Goal: Communication & Community: Ask a question

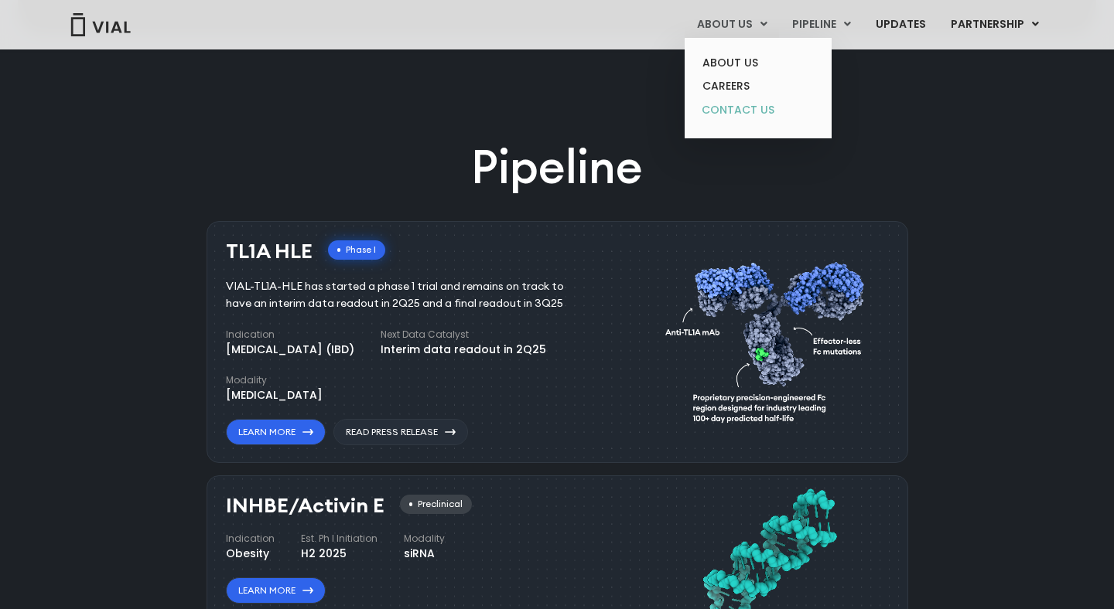
click at [727, 107] on link "CONTACT US" at bounding box center [757, 110] width 135 height 25
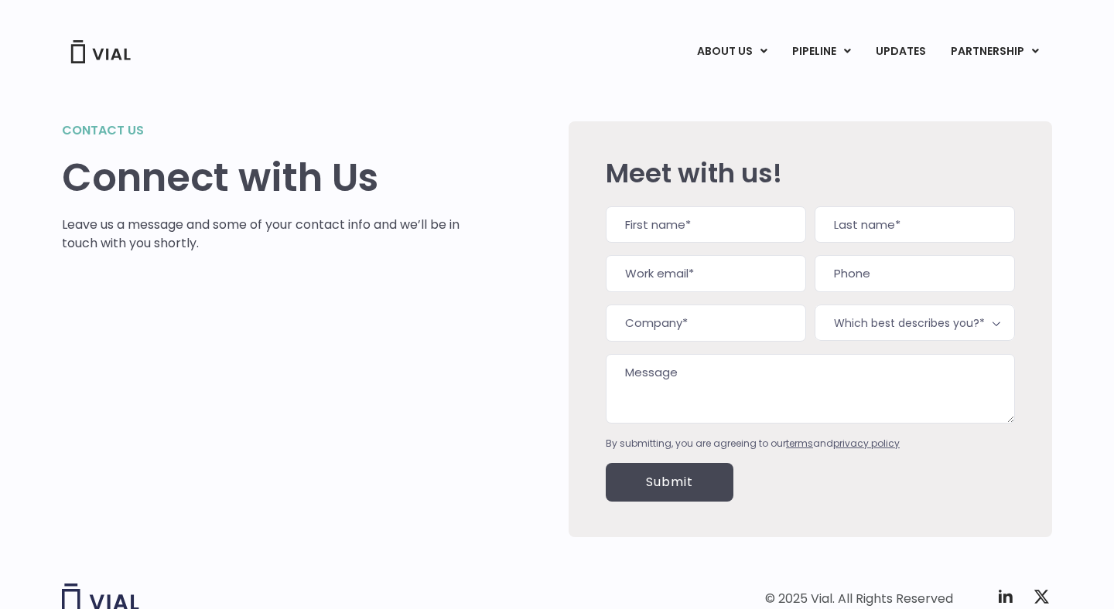
scroll to position [19, 0]
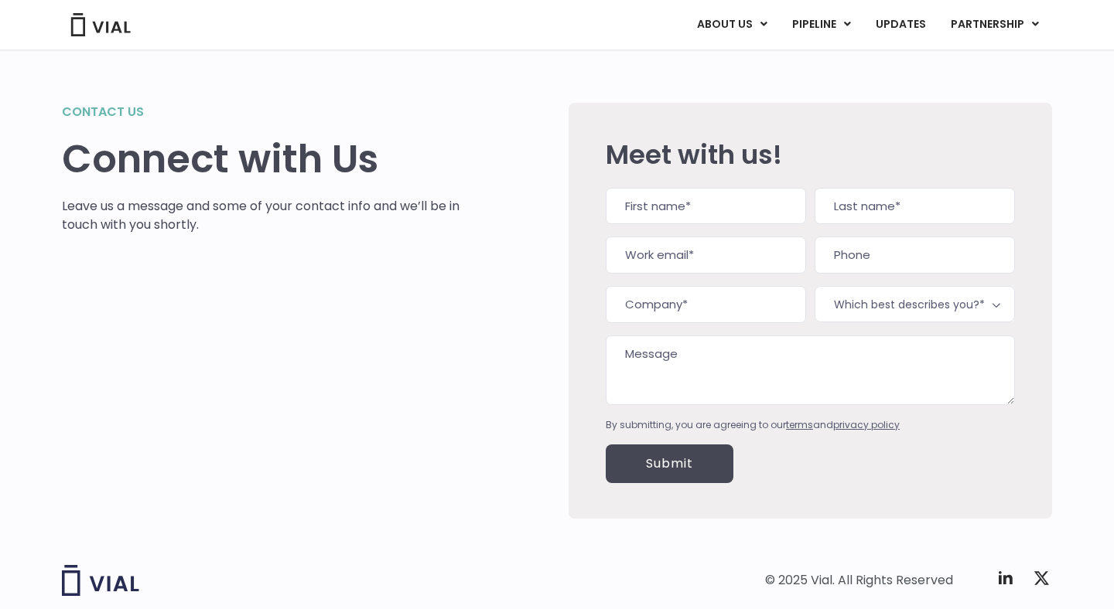
click at [682, 206] on input "First" at bounding box center [706, 206] width 200 height 37
type input "[PERSON_NAME]"
click at [900, 201] on input "Last" at bounding box center [914, 206] width 200 height 37
type input "[PERSON_NAME]"
click at [729, 261] on input "Work email (Required)" at bounding box center [706, 255] width 200 height 37
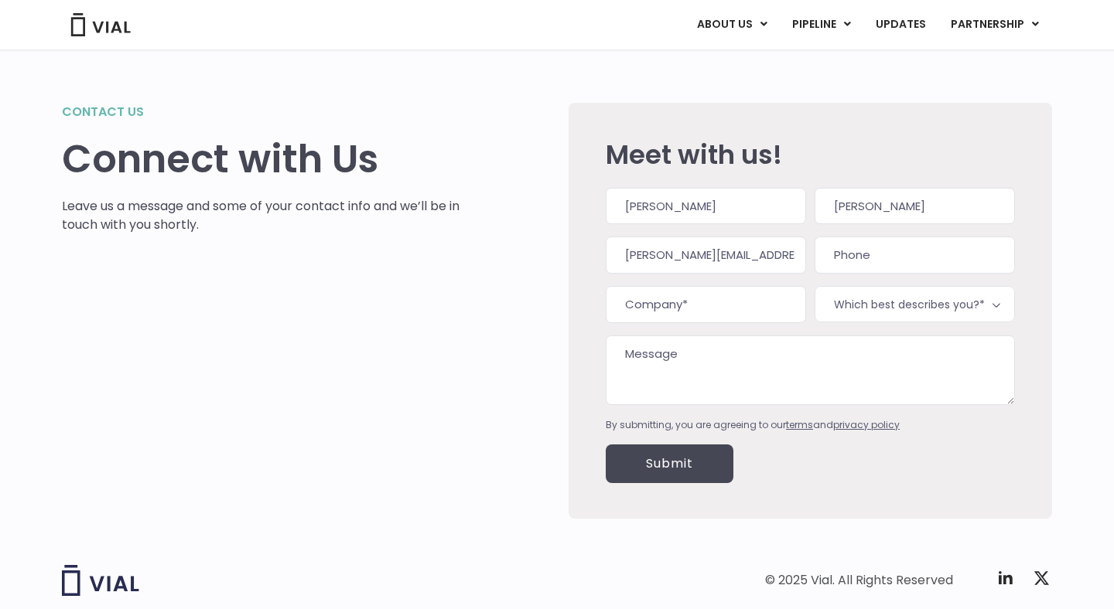
type input "anjie@endless.health"
click at [878, 259] on input "(___) ___-____" at bounding box center [914, 255] width 200 height 37
type input "(512) 317-3903"
click at [730, 305] on input "Company (Required)" at bounding box center [706, 304] width 200 height 37
type input "Endless Health"
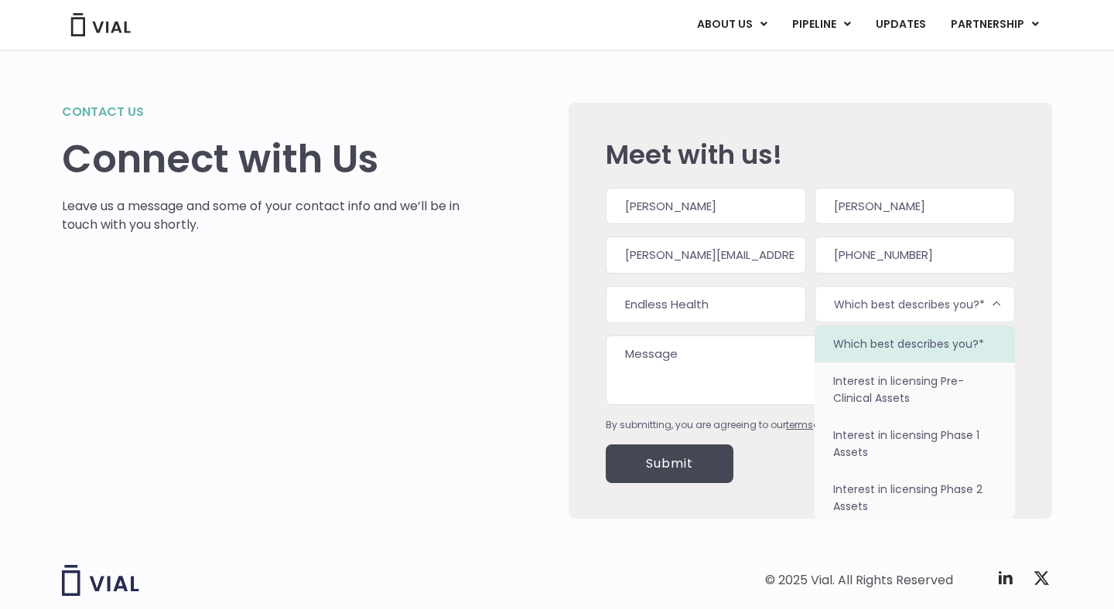
click at [899, 293] on span "Which best describes you?*" at bounding box center [914, 304] width 200 height 36
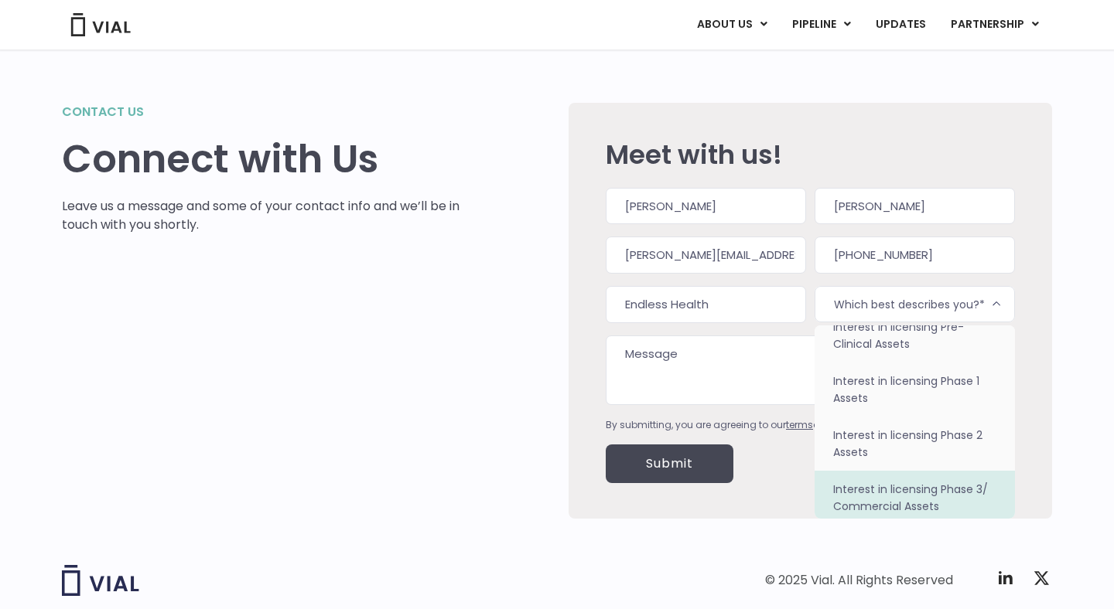
scroll to position [44, 0]
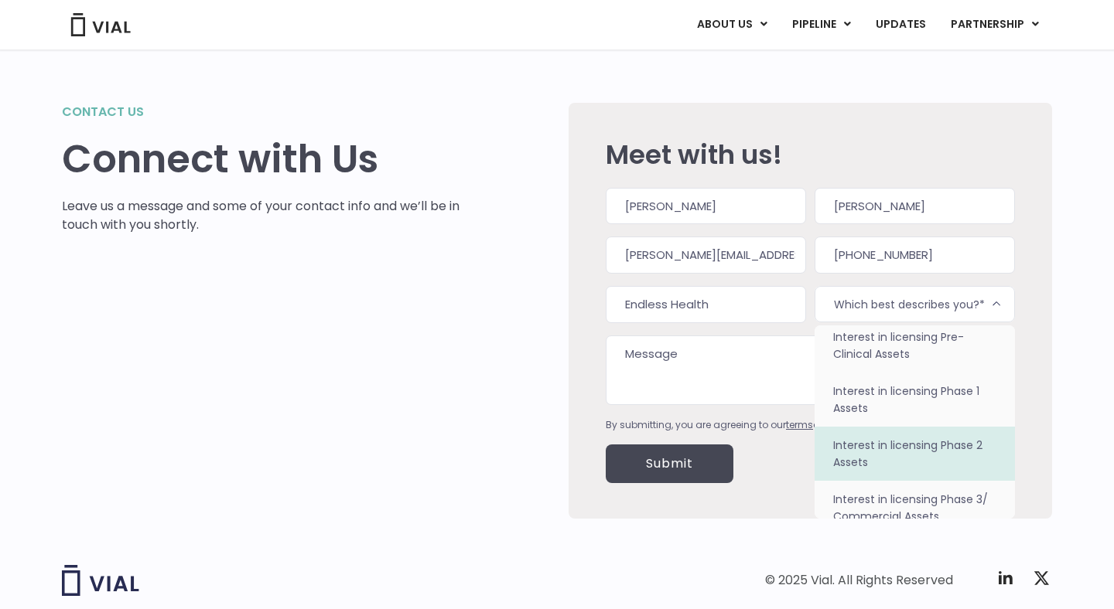
drag, startPoint x: 830, startPoint y: 336, endPoint x: 965, endPoint y: 479, distance: 196.4
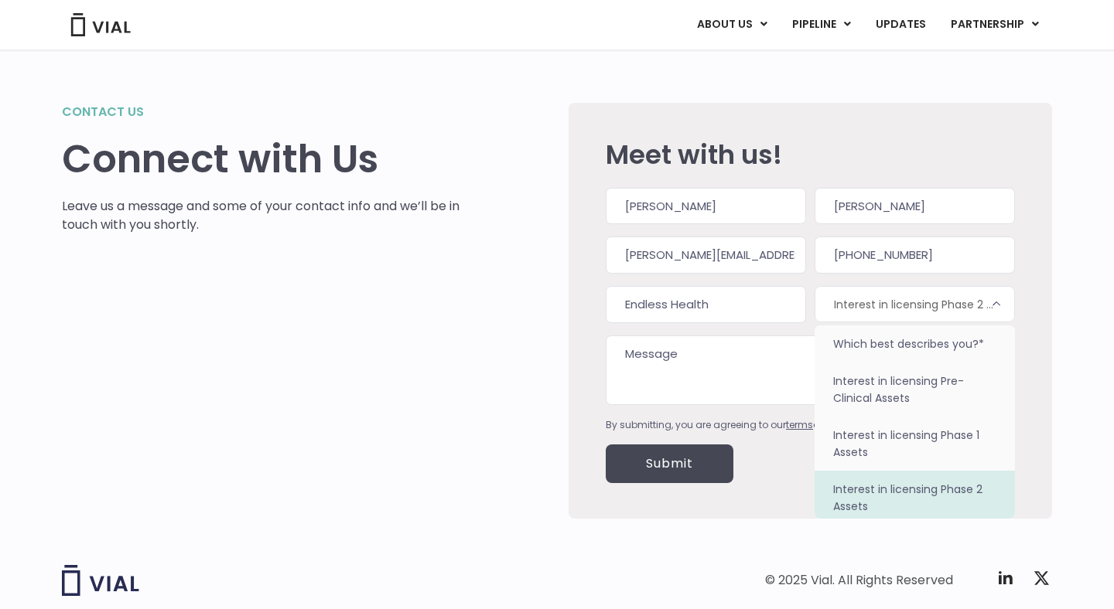
click at [937, 319] on span "Interest in licensing Phase 2 Assets" at bounding box center [914, 304] width 200 height 36
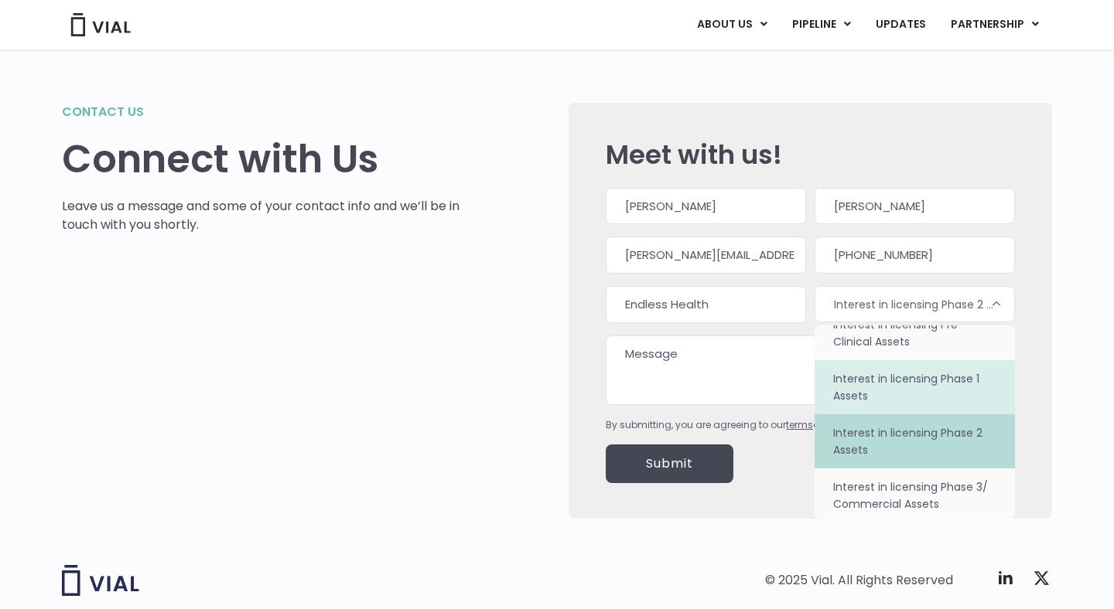
scroll to position [66, 0]
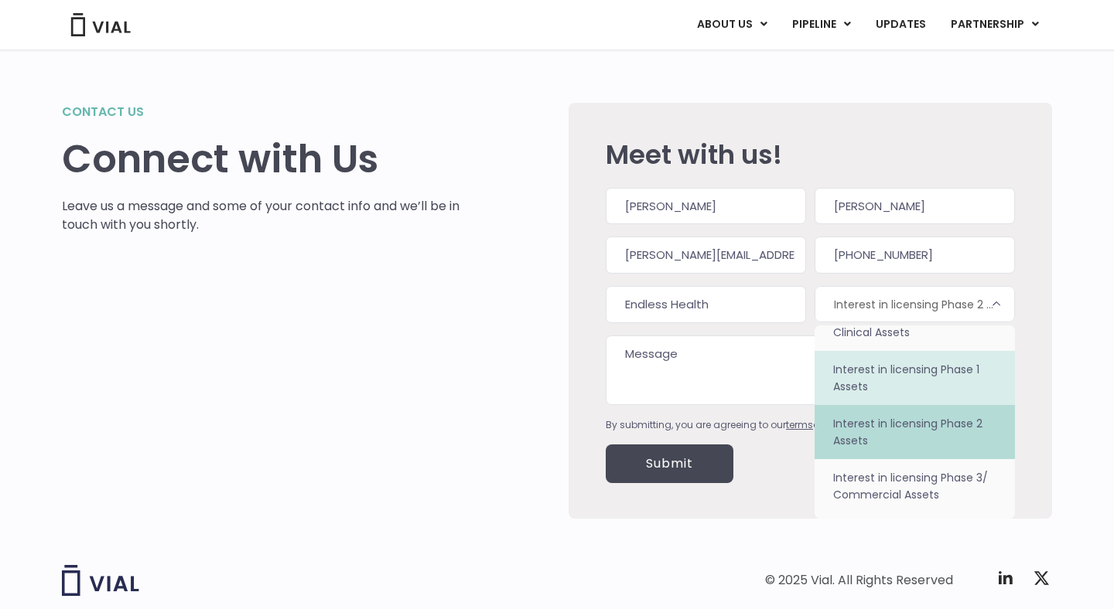
select select "Interest in licensing Phase 1 Assets"
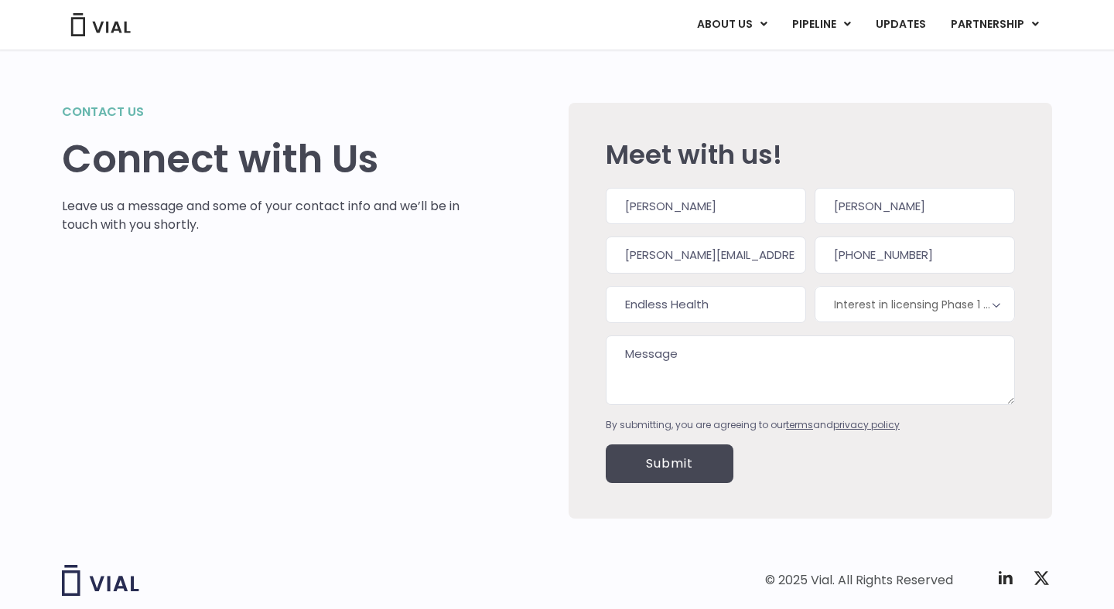
click at [721, 376] on textarea "Message" at bounding box center [810, 371] width 409 height 70
paste textarea "I’d love to connect with a Study Site Manager or Clinical Operations Manager/Di…"
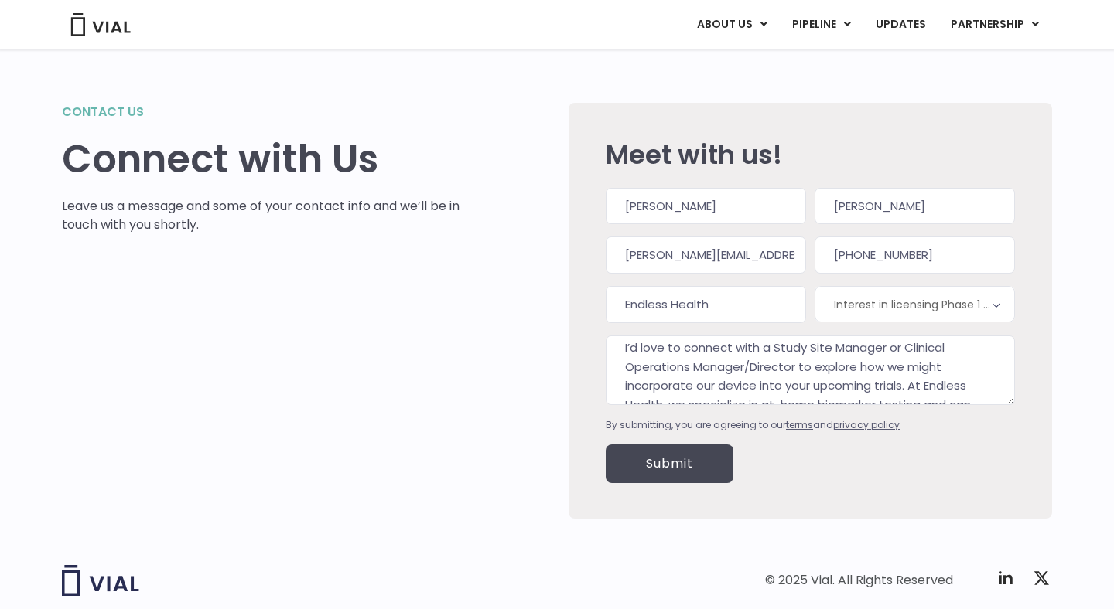
scroll to position [5, 0]
click at [797, 373] on textarea "I’d love to connect with a Study Site Manager or Clinical Operations Manager/Di…" at bounding box center [810, 371] width 409 height 70
type textarea "I’d love to connect with a Study Site Manager or Clinical Operations Manager to…"
click at [678, 462] on input "Submit" at bounding box center [670, 464] width 128 height 39
